Goal: Check status: Check status

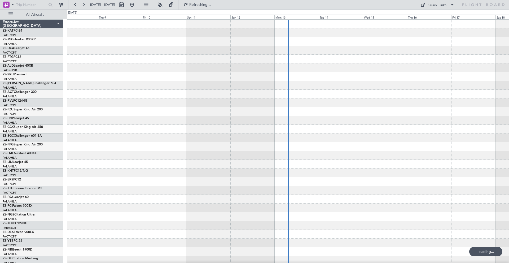
click at [13, 5] on span at bounding box center [13, 4] width 6 height 7
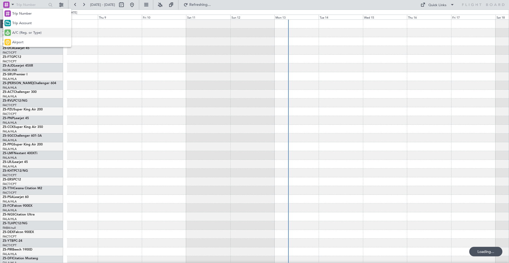
click at [20, 33] on span "A/C (Reg. or Type)" at bounding box center [26, 32] width 29 height 5
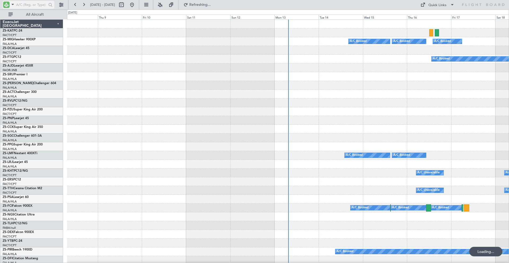
click at [21, 4] on input "text" at bounding box center [31, 5] width 30 height 8
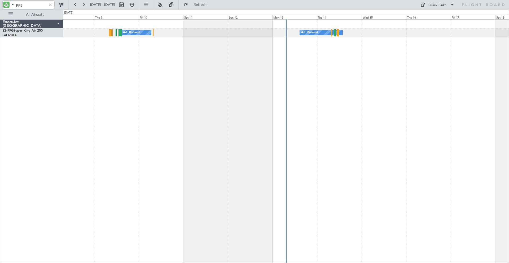
click at [118, 49] on div "A/C Booked A/C Booked A/C Booked" at bounding box center [286, 140] width 446 height 243
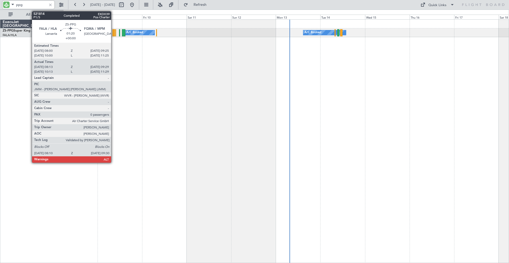
click at [113, 32] on div at bounding box center [113, 32] width 3 height 7
type input "ppg"
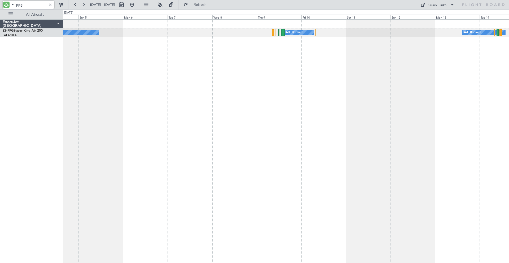
click at [409, 84] on div "A/C Booked A/C Booked A/C Booked" at bounding box center [286, 140] width 446 height 243
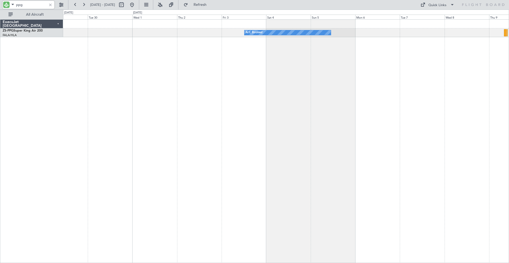
click at [417, 91] on div "A/C Booked A/C Booked" at bounding box center [286, 140] width 446 height 243
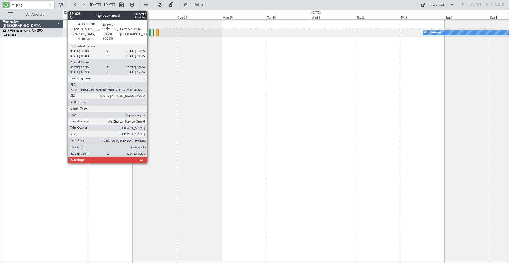
click at [149, 34] on div at bounding box center [150, 32] width 2 height 7
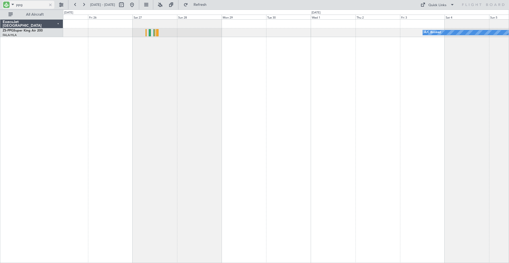
click at [50, 5] on div at bounding box center [50, 5] width 6 height 6
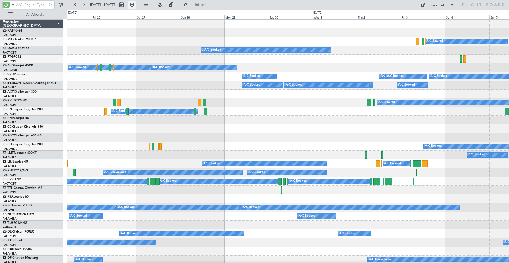
click at [136, 4] on button at bounding box center [132, 5] width 8 height 8
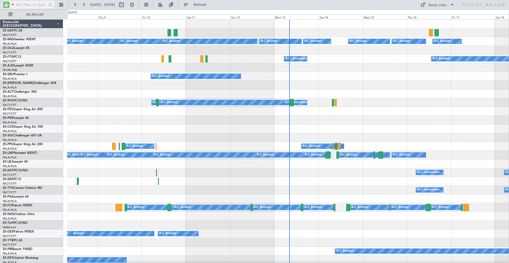
click at [32, 5] on input "text" at bounding box center [31, 5] width 30 height 8
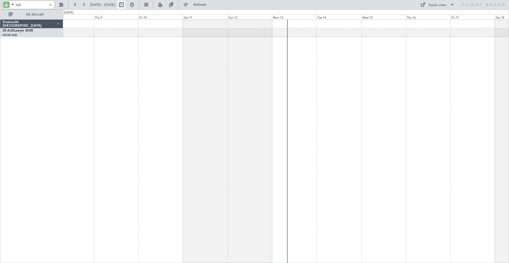
type input "ajd"
click at [126, 6] on button at bounding box center [121, 5] width 8 height 8
select select "10"
select select "2025"
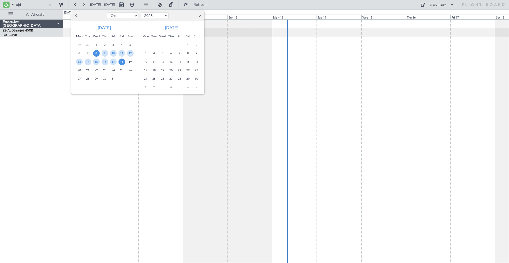
click at [107, 77] on span "30" at bounding box center [105, 79] width 7 height 7
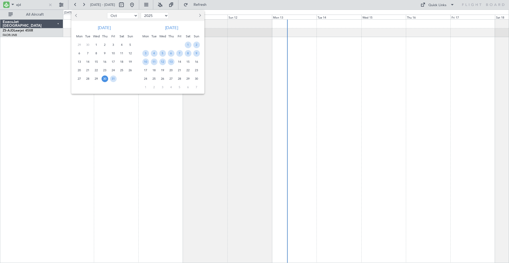
click at [106, 77] on span "30" at bounding box center [105, 79] width 7 height 7
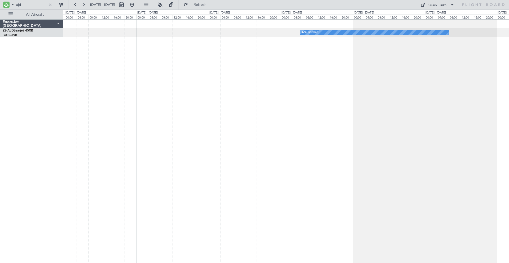
click at [340, 113] on div "A/C Booked" at bounding box center [286, 141] width 446 height 244
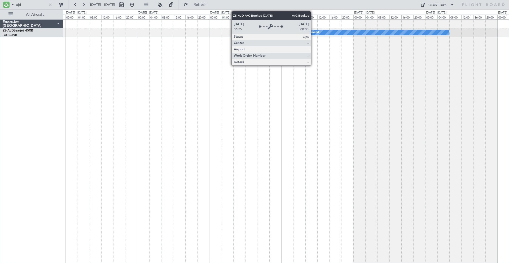
click at [313, 33] on div "A/C Booked" at bounding box center [310, 33] width 17 height 8
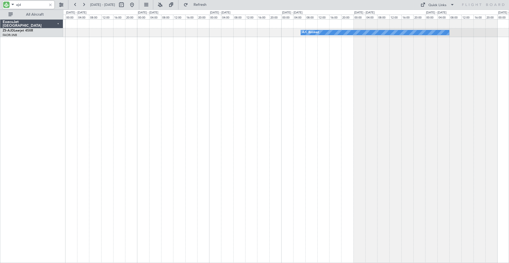
click at [23, 4] on input "ajd" at bounding box center [31, 5] width 30 height 8
type input "a"
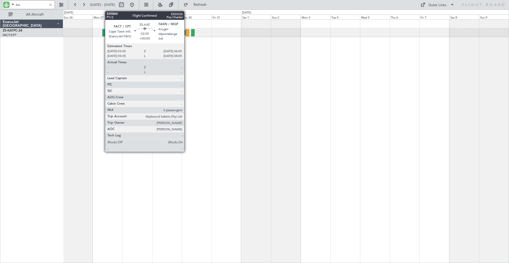
type input "k"
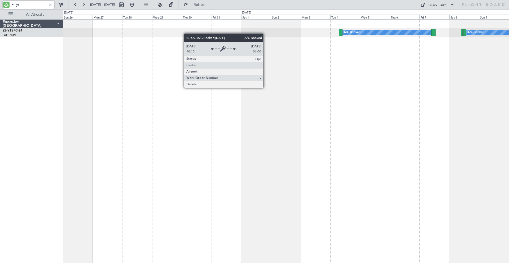
type input "y"
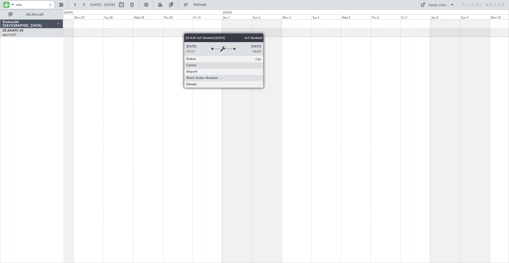
click at [141, 82] on div "Planned Maint" at bounding box center [286, 141] width 446 height 244
click at [35, 4] on input "aha" at bounding box center [31, 5] width 30 height 8
type input "a"
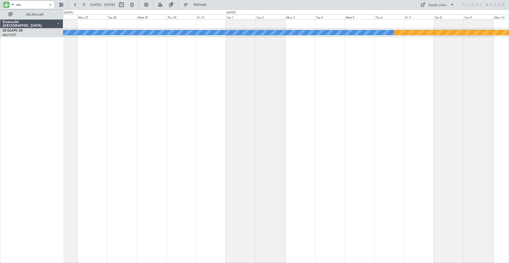
click at [33, 3] on input "dla" at bounding box center [31, 5] width 30 height 8
type input "d"
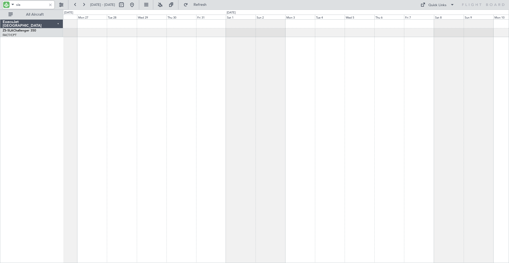
type input "sla"
